Goal: Task Accomplishment & Management: Manage account settings

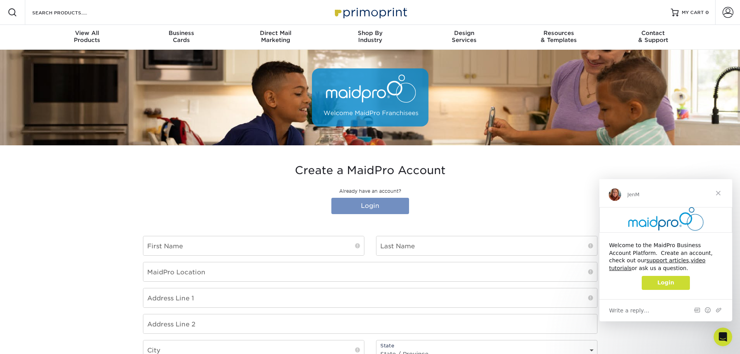
type input "PKORTE@MAIDPRO.COM"
click at [358, 208] on link "Login" at bounding box center [370, 206] width 78 height 16
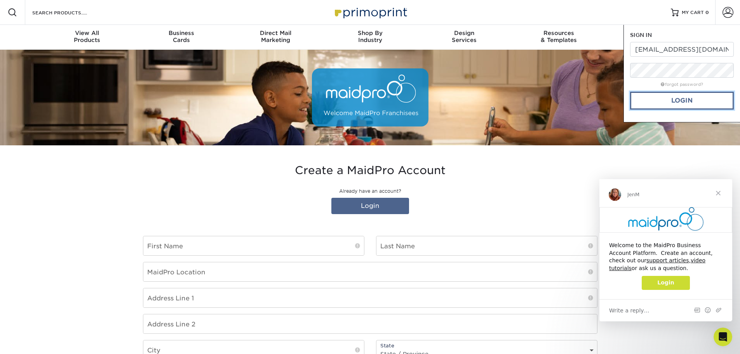
click at [678, 97] on link "Login" at bounding box center [682, 101] width 104 height 18
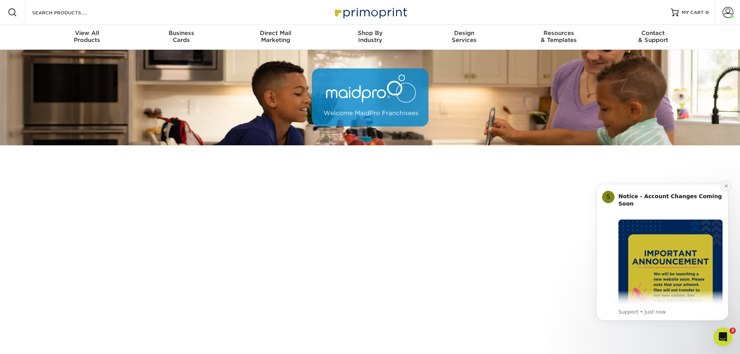
click at [725, 186] on icon "Dismiss notification" at bounding box center [725, 185] width 3 height 3
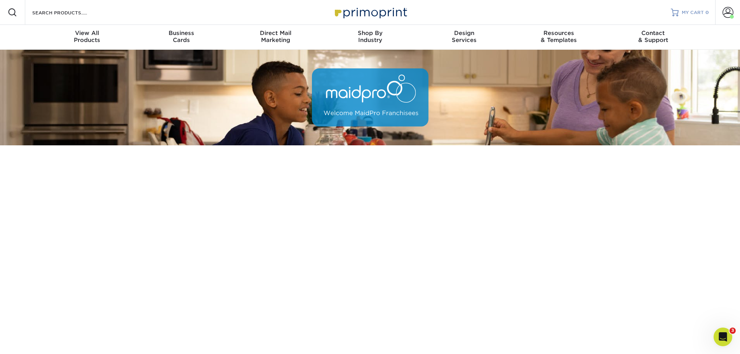
click at [698, 13] on span "MY CART" at bounding box center [692, 12] width 22 height 7
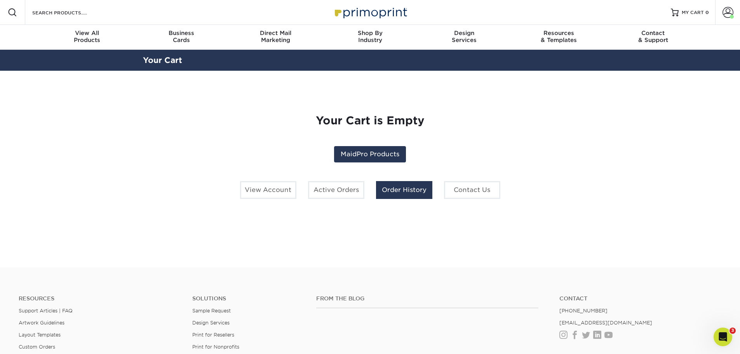
click at [384, 190] on link "Order History" at bounding box center [404, 190] width 56 height 18
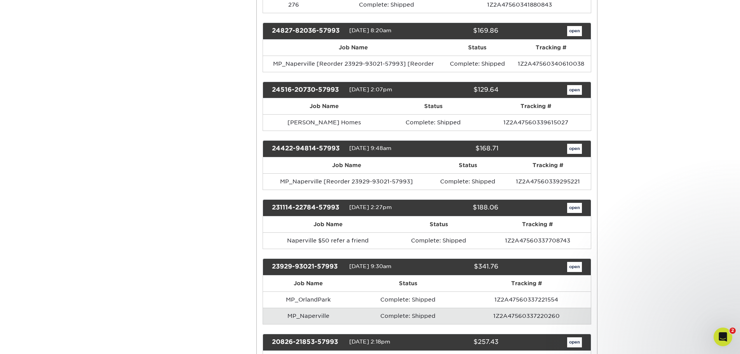
scroll to position [427, 0]
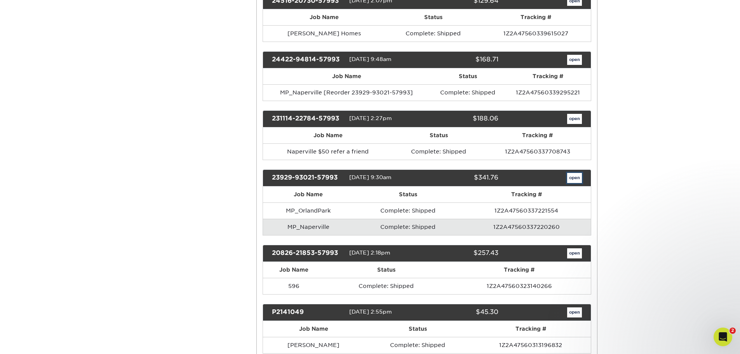
click at [577, 177] on link "open" at bounding box center [574, 178] width 15 height 10
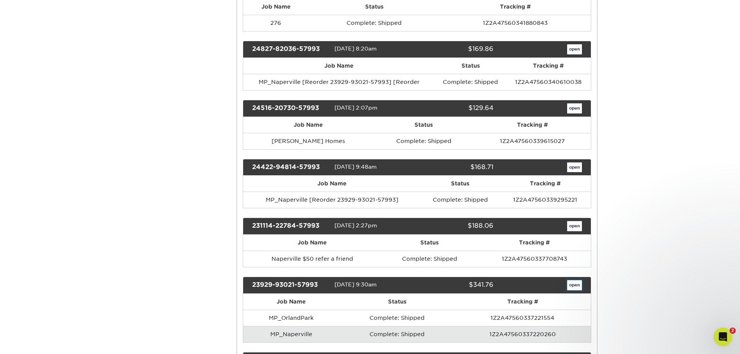
scroll to position [0, 0]
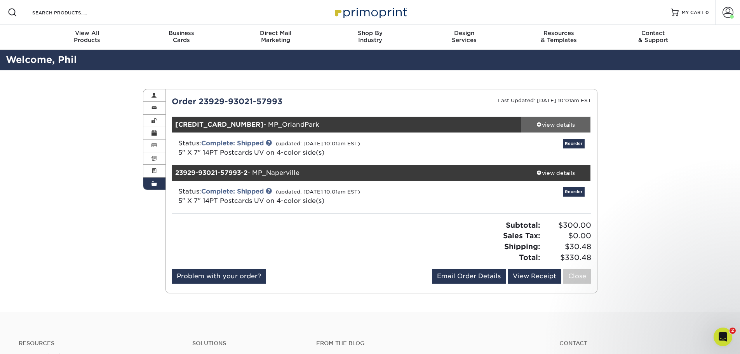
click at [566, 127] on div "view details" at bounding box center [556, 125] width 70 height 8
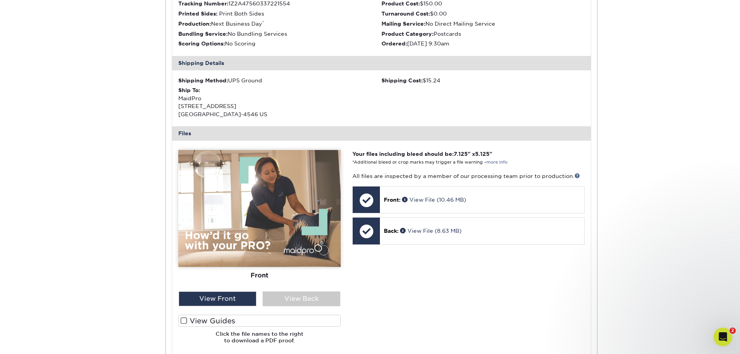
scroll to position [233, 0]
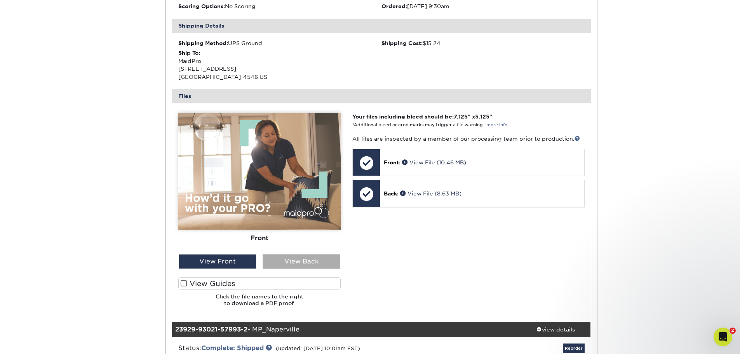
click at [298, 260] on div "View Back" at bounding box center [301, 261] width 78 height 15
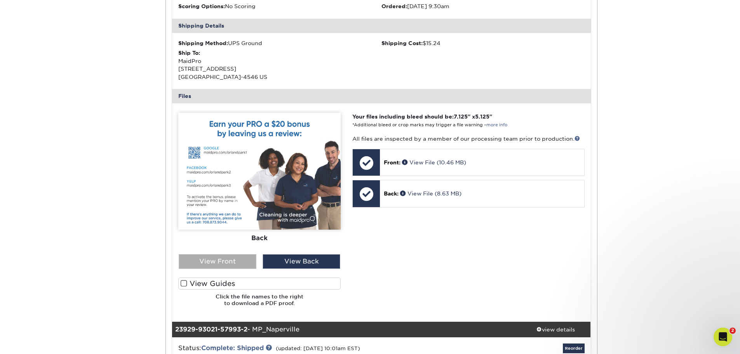
click at [237, 261] on div "View Front" at bounding box center [218, 261] width 78 height 15
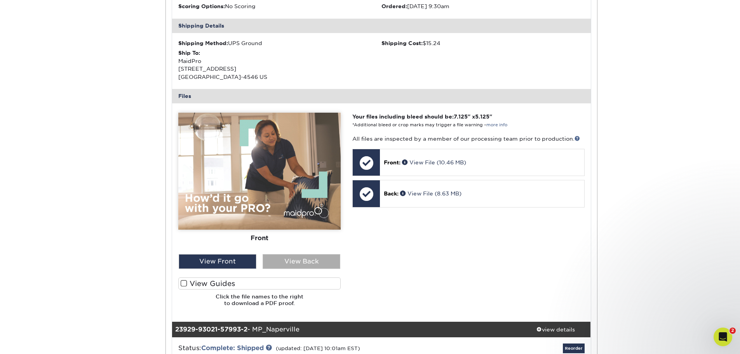
click at [279, 261] on div "View Back" at bounding box center [301, 261] width 78 height 15
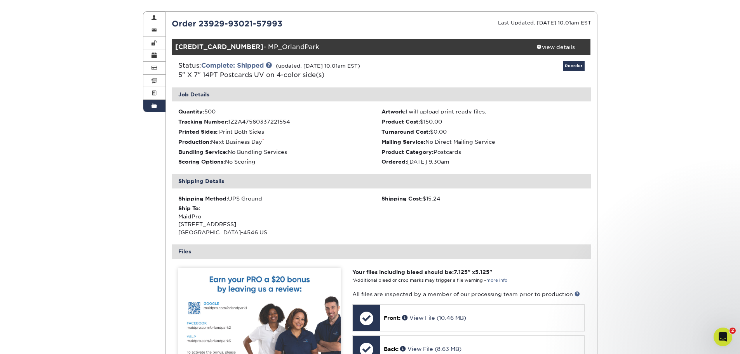
scroll to position [0, 0]
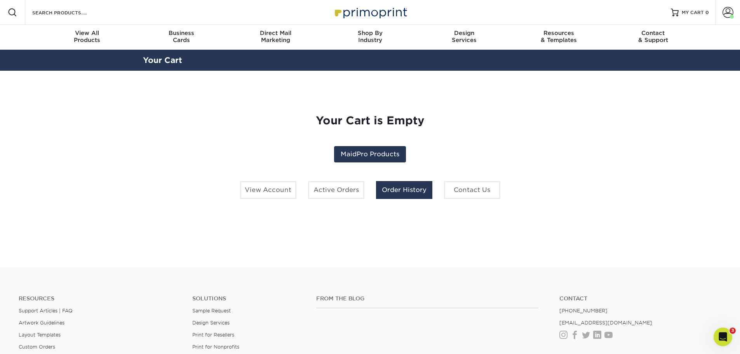
click at [402, 189] on link "Order History" at bounding box center [404, 190] width 56 height 18
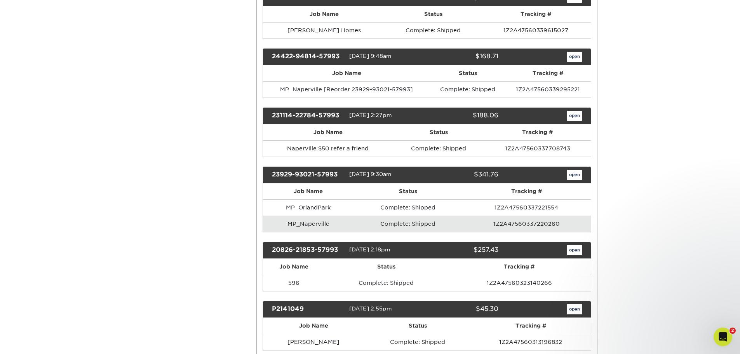
scroll to position [427, 0]
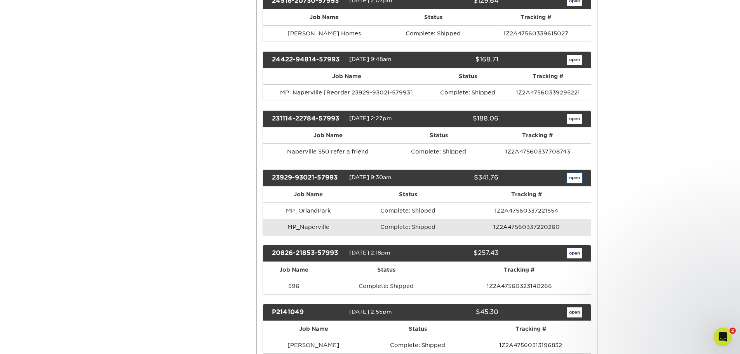
click at [572, 175] on link "open" at bounding box center [574, 178] width 15 height 10
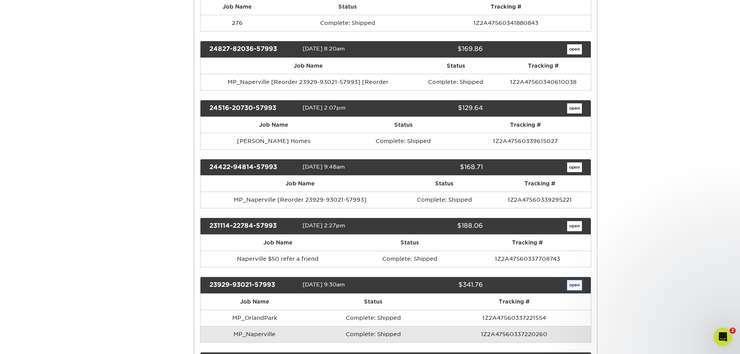
scroll to position [0, 0]
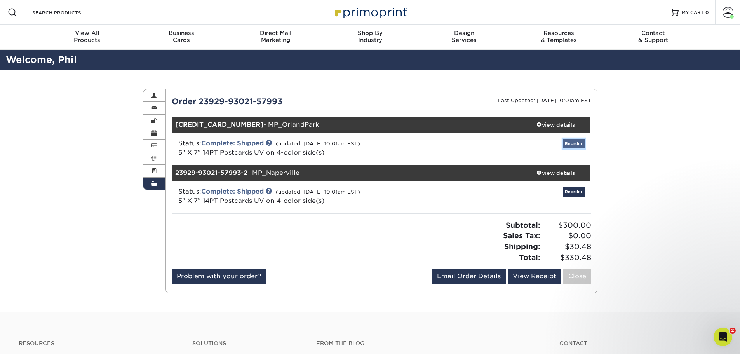
click at [574, 143] on link "Reorder" at bounding box center [574, 144] width 22 height 10
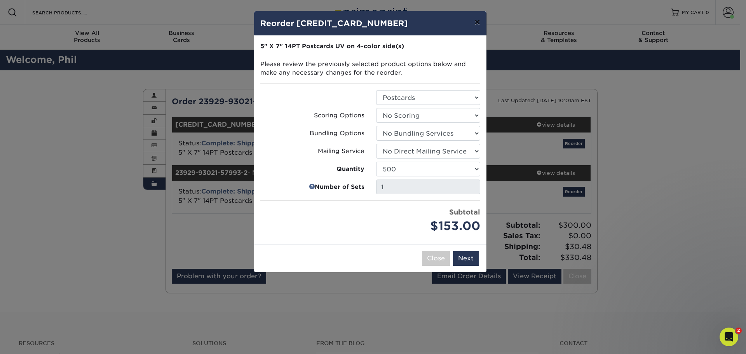
click at [479, 21] on button "×" at bounding box center [477, 22] width 18 height 22
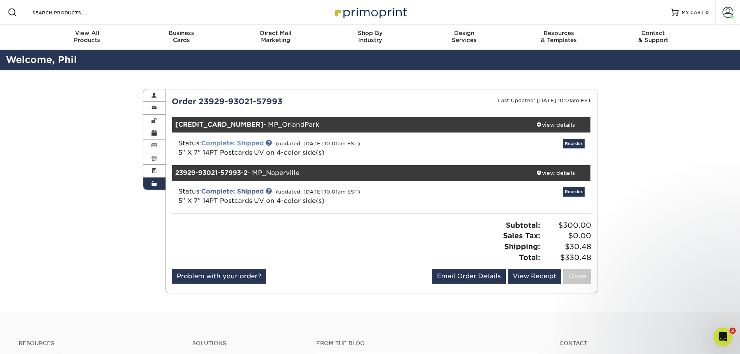
click at [254, 145] on link "Complete: Shipped" at bounding box center [232, 142] width 63 height 7
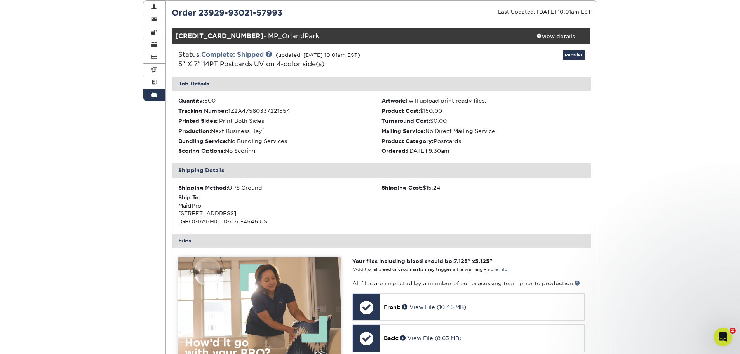
scroll to position [194, 0]
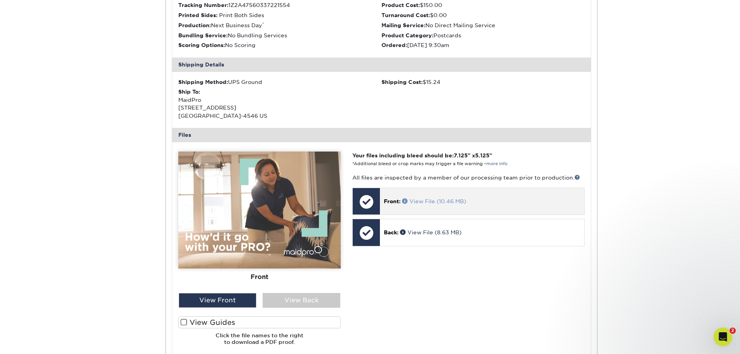
click at [427, 203] on link "View File (10.46 MB)" at bounding box center [434, 201] width 64 height 6
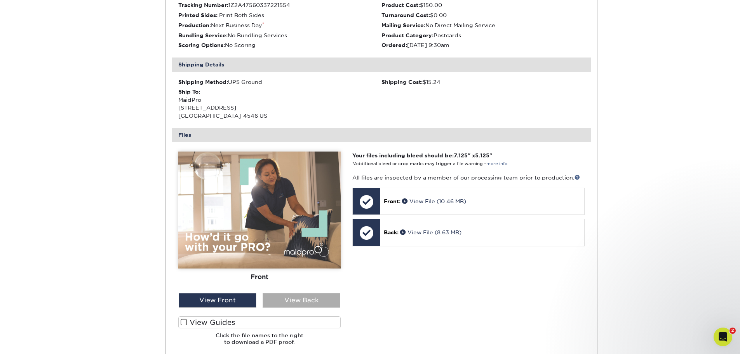
click at [295, 305] on div "View Back" at bounding box center [301, 300] width 78 height 15
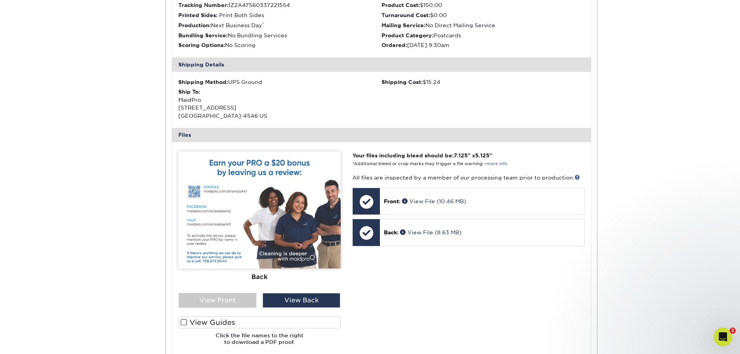
click at [261, 210] on img at bounding box center [259, 209] width 162 height 117
click at [293, 297] on div "View Back" at bounding box center [301, 300] width 78 height 15
click at [231, 165] on img at bounding box center [259, 209] width 162 height 117
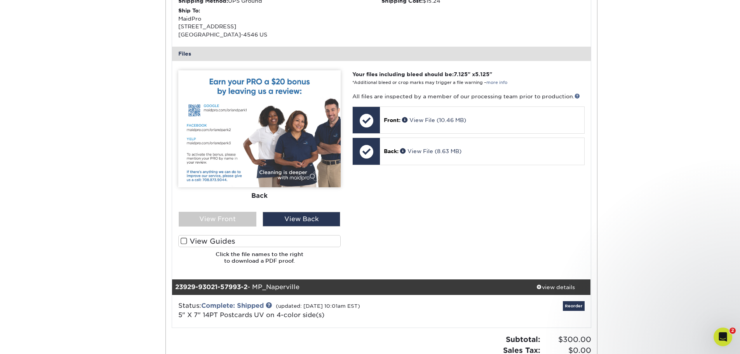
scroll to position [349, 0]
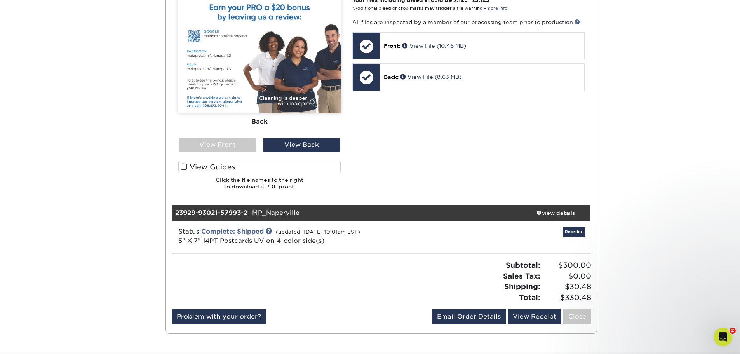
click at [188, 169] on label "View Guides" at bounding box center [259, 167] width 162 height 12
click at [0, 0] on input "View Guides" at bounding box center [0, 0] width 0 height 0
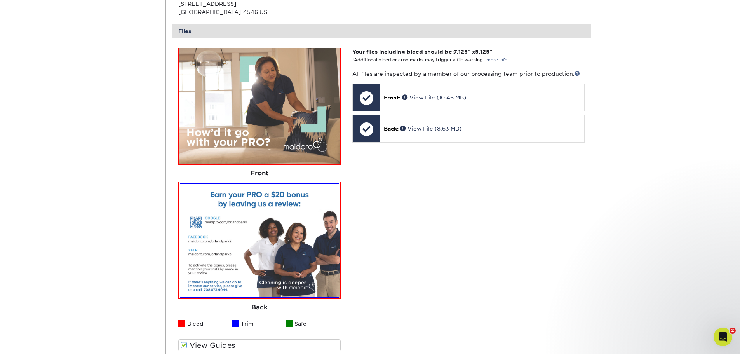
scroll to position [233, 0]
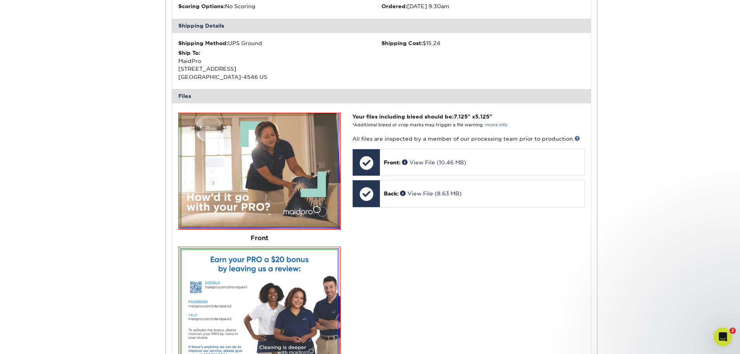
click at [329, 219] on img at bounding box center [259, 171] width 156 height 111
click at [332, 216] on img at bounding box center [259, 171] width 156 height 111
click at [326, 114] on div at bounding box center [260, 171] width 160 height 114
click at [193, 142] on img at bounding box center [259, 171] width 156 height 111
drag, startPoint x: 219, startPoint y: 189, endPoint x: 233, endPoint y: 203, distance: 19.8
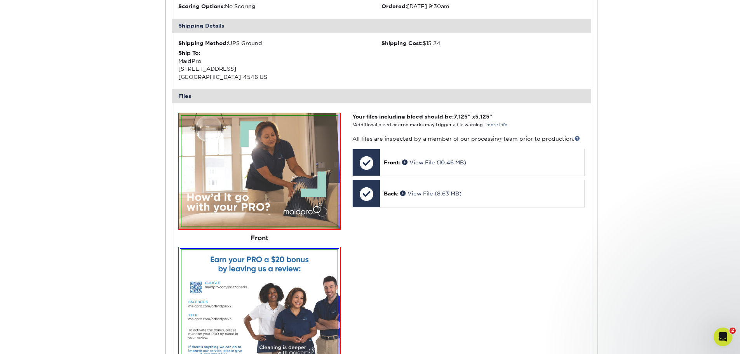
click at [220, 190] on img at bounding box center [259, 171] width 156 height 111
drag, startPoint x: 235, startPoint y: 205, endPoint x: 289, endPoint y: 194, distance: 54.7
click at [236, 205] on img at bounding box center [259, 171] width 156 height 111
